Goal: Find specific page/section: Find specific page/section

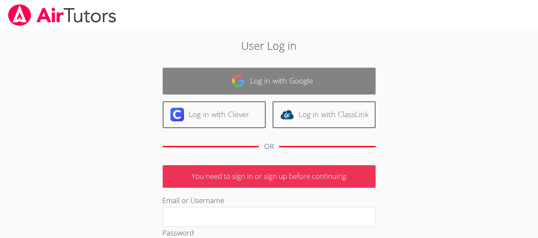
click at [266, 84] on link "Log in with Google" at bounding box center [269, 81] width 213 height 27
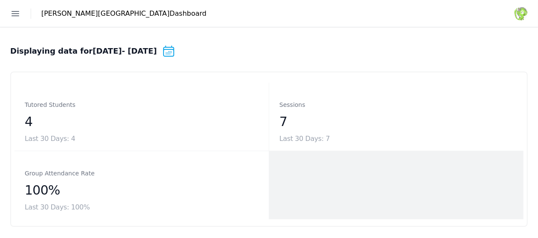
click at [0, 0] on link "Students" at bounding box center [0, 0] width 0 height 0
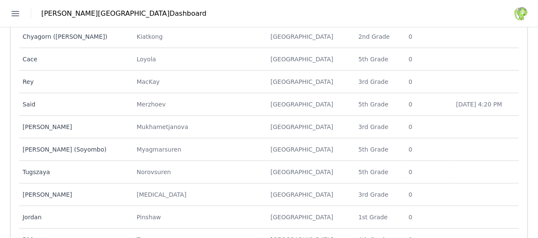
scroll to position [177, 0]
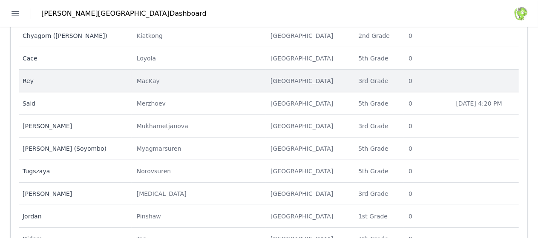
click at [248, 79] on div "MacKay" at bounding box center [199, 81] width 124 height 9
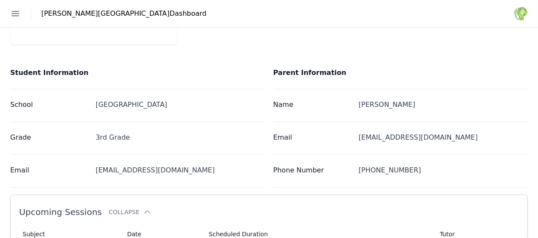
scroll to position [157, 0]
click at [0, 0] on link "Sessions" at bounding box center [0, 0] width 0 height 0
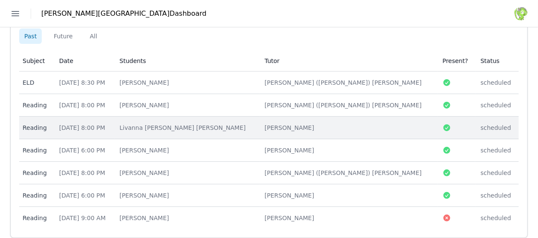
scroll to position [67, 0]
